Goal: Task Accomplishment & Management: Use online tool/utility

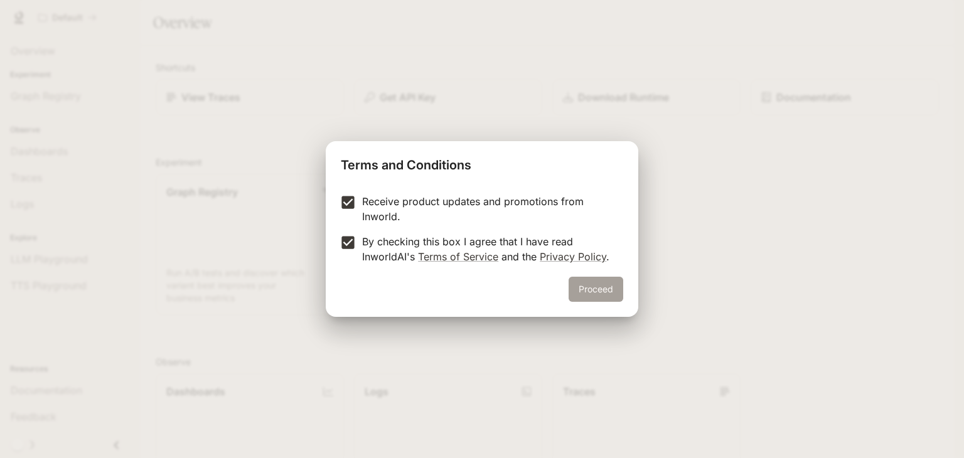
click at [593, 279] on button "Proceed" at bounding box center [596, 289] width 55 height 25
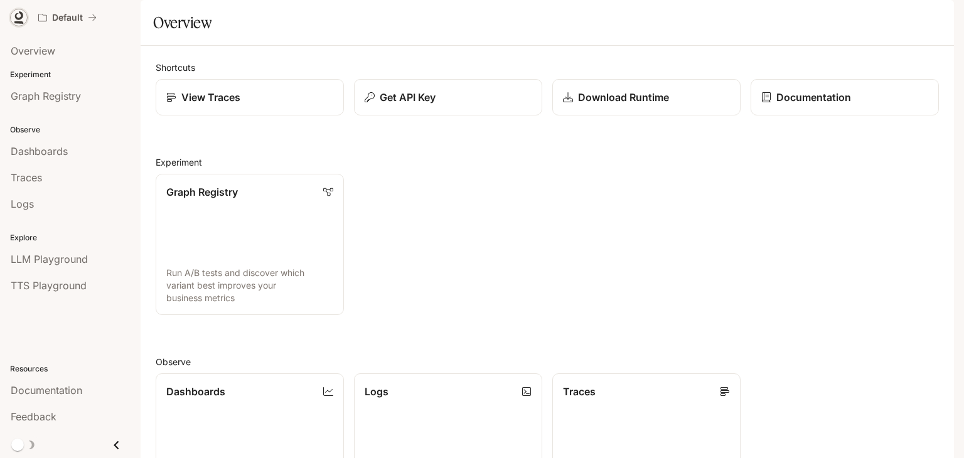
click at [16, 14] on icon at bounding box center [19, 15] width 8 height 9
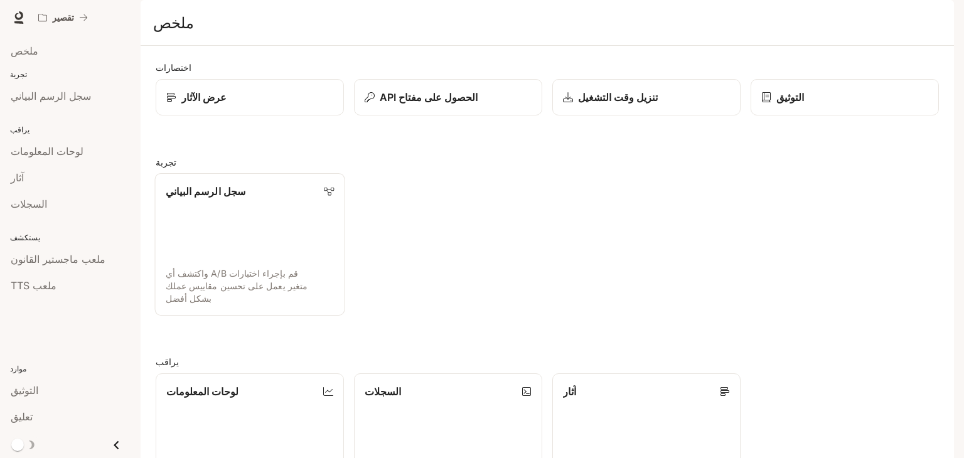
scroll to position [311, 0]
click at [57, 183] on div "آثار" at bounding box center [70, 177] width 119 height 15
click at [62, 412] on div "تعليق" at bounding box center [70, 416] width 119 height 15
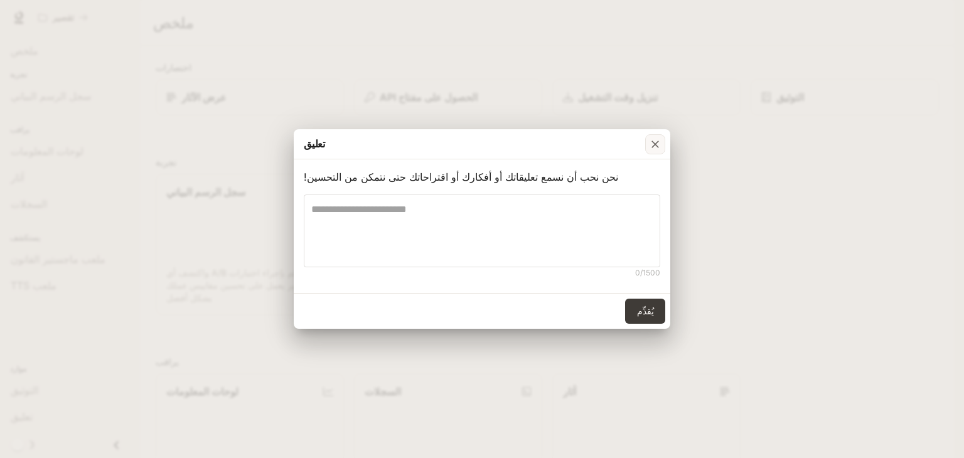
click at [653, 144] on icon "button" at bounding box center [655, 144] width 13 height 13
